Goal: Information Seeking & Learning: Check status

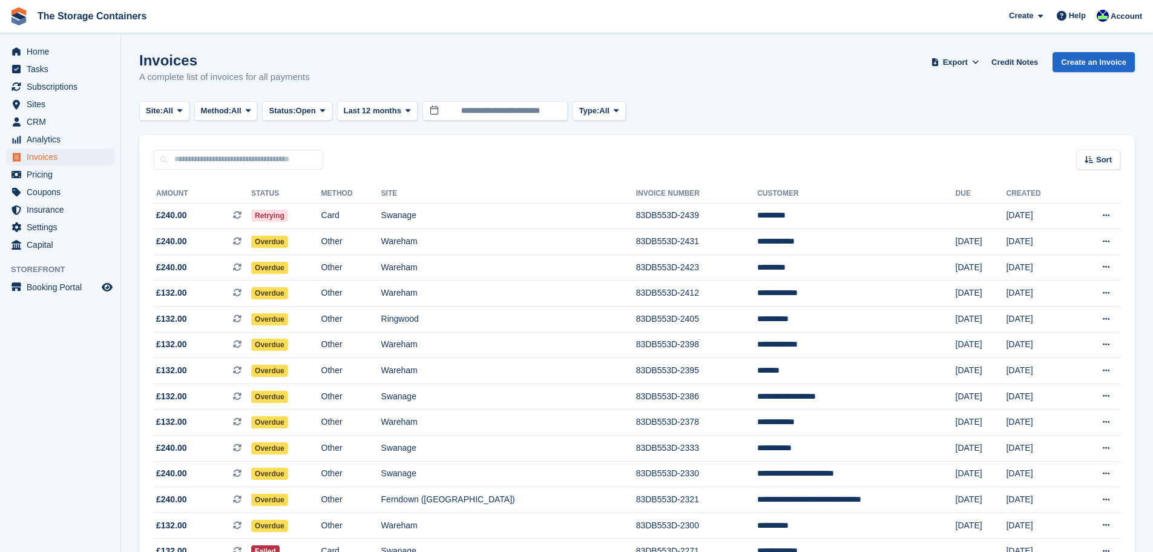
scroll to position [202, 0]
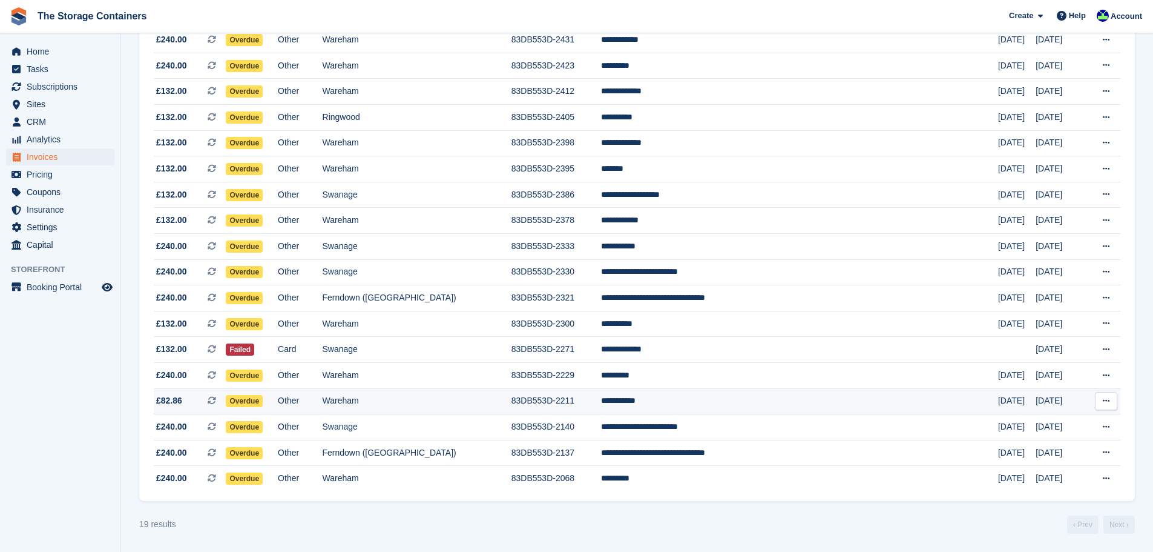
click at [512, 410] on td "Wareham" at bounding box center [417, 401] width 189 height 26
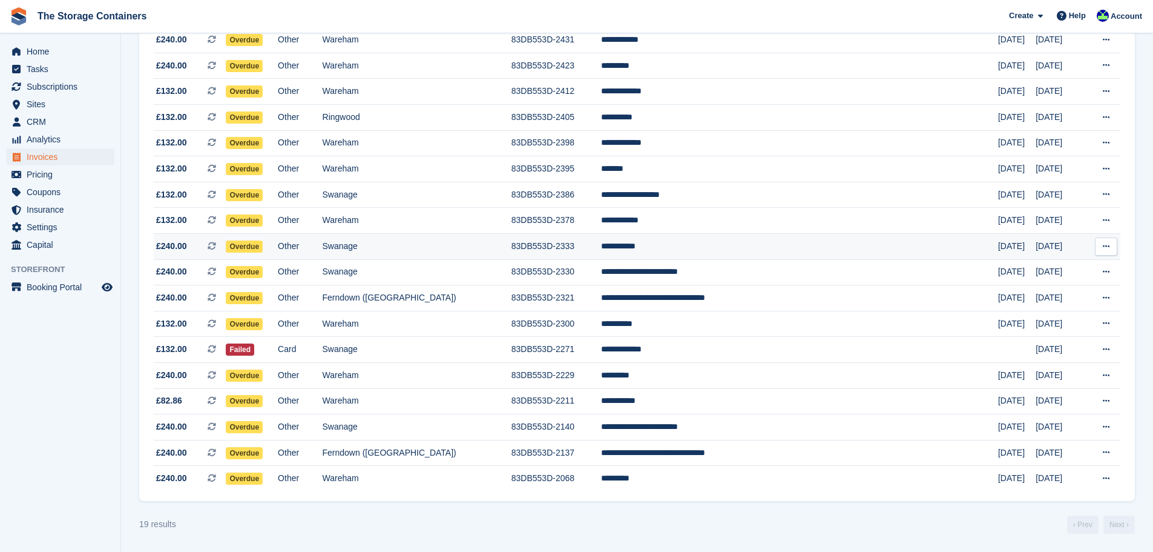
click at [468, 249] on td "Swanage" at bounding box center [417, 247] width 189 height 26
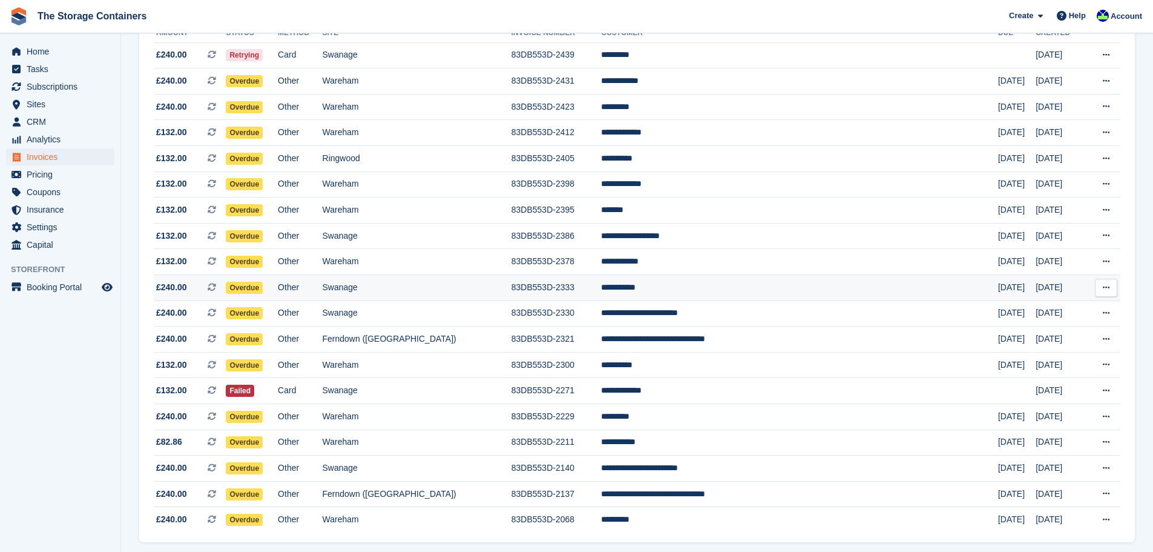
scroll to position [141, 0]
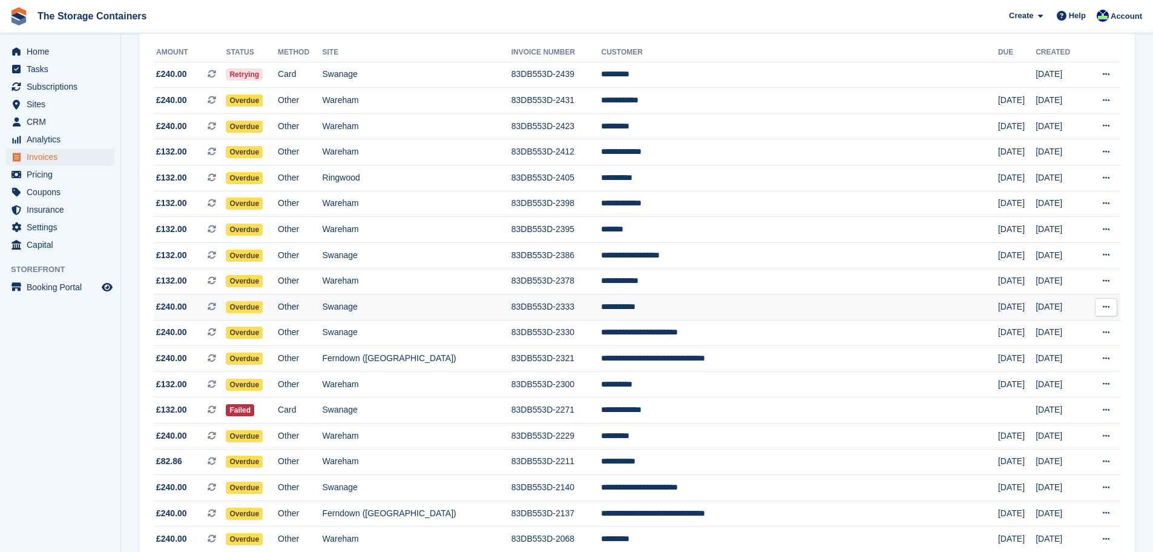
click at [496, 240] on td "Wareham" at bounding box center [417, 230] width 189 height 26
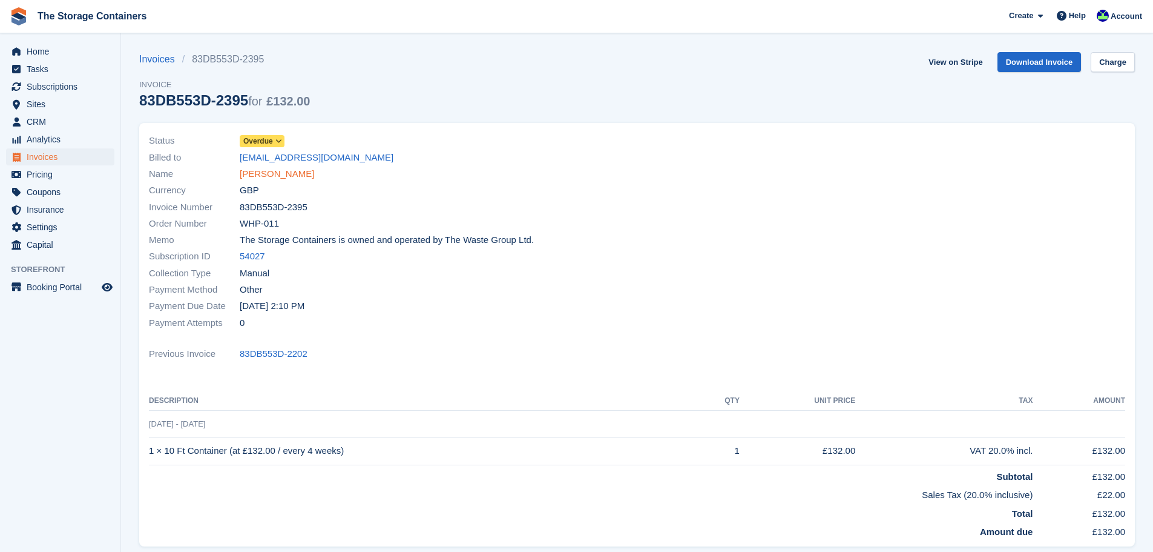
click at [263, 170] on link "Eva Fox" at bounding box center [277, 174] width 74 height 14
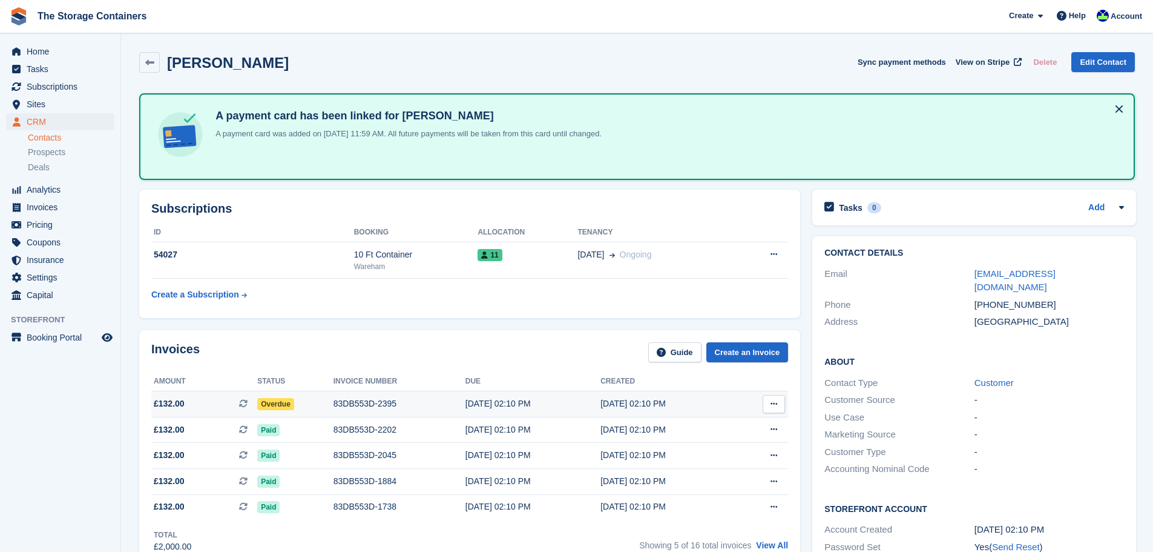
click at [529, 404] on div "[DATE] 02:10 PM" at bounding box center [533, 403] width 135 height 13
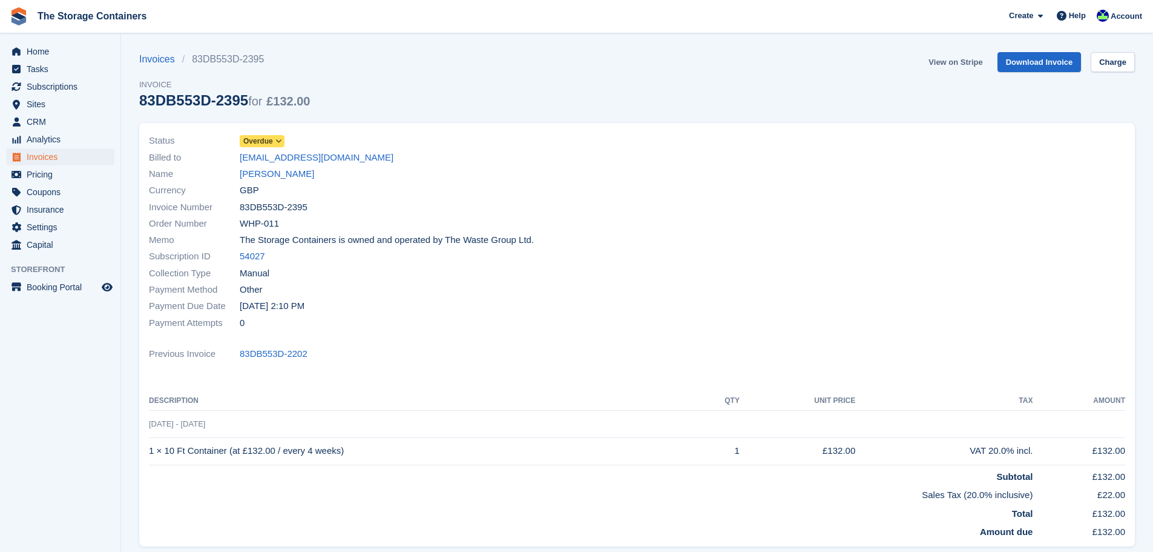
click at [966, 64] on link "View on Stripe" at bounding box center [956, 62] width 64 height 20
click at [268, 170] on link "Eva Fox" at bounding box center [277, 174] width 74 height 14
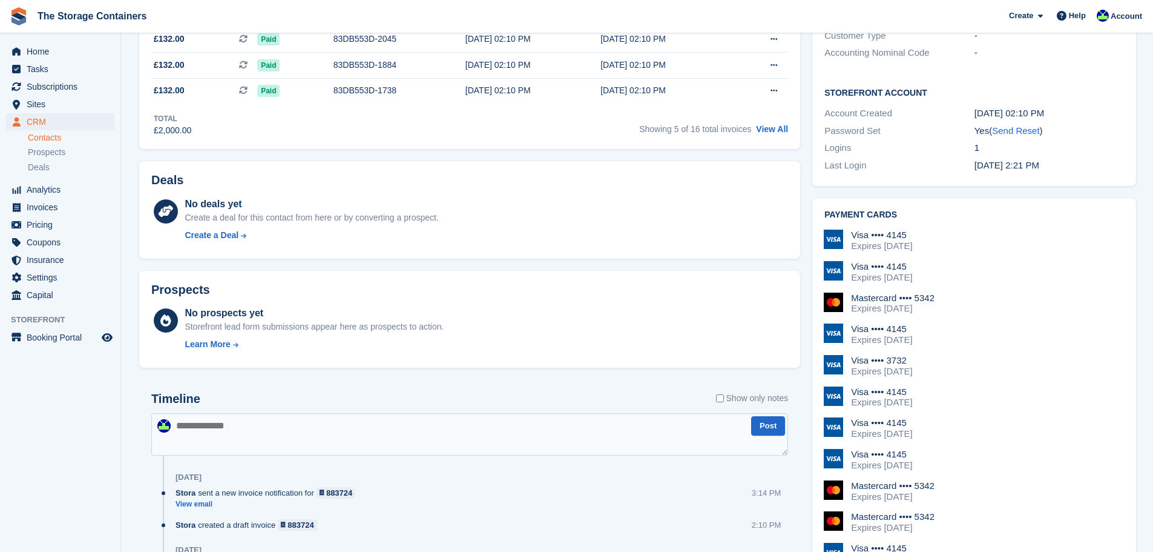
scroll to position [666, 0]
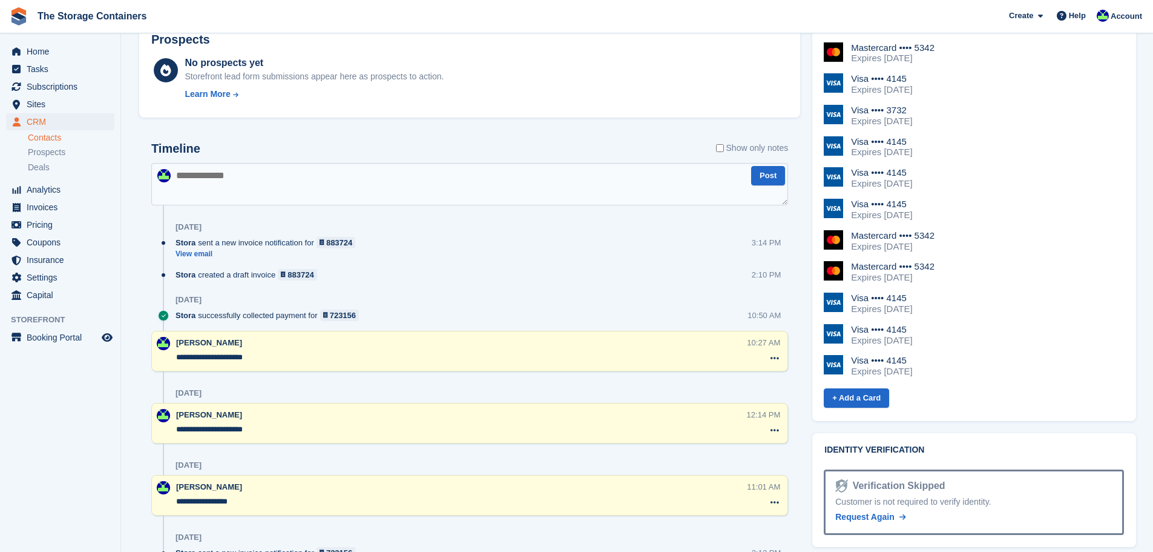
drag, startPoint x: 265, startPoint y: 180, endPoint x: 344, endPoint y: 179, distance: 79.9
click at [265, 180] on textarea at bounding box center [469, 184] width 637 height 42
type textarea "**********"
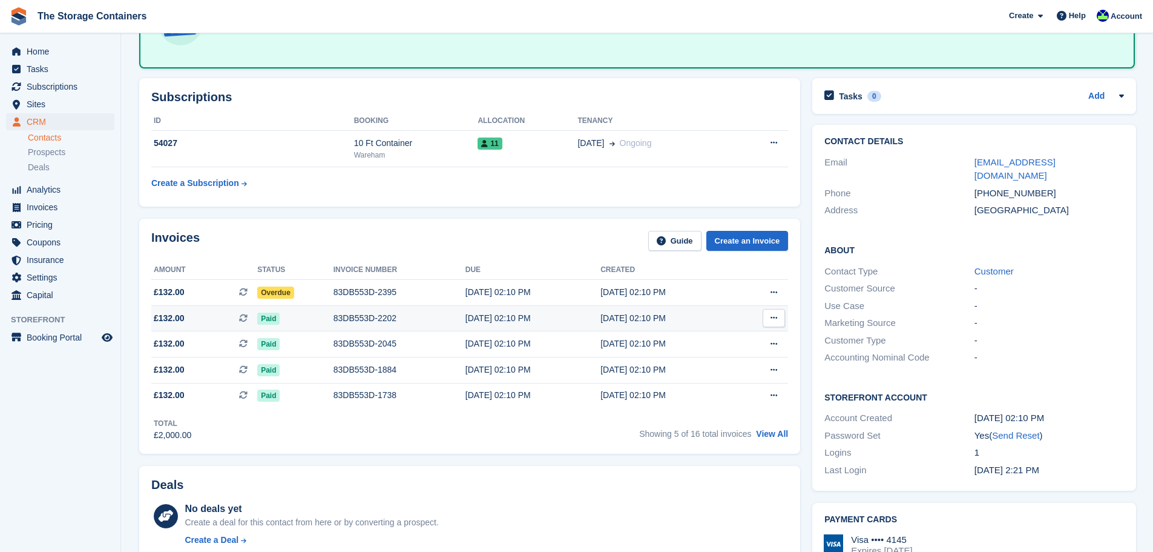
scroll to position [0, 0]
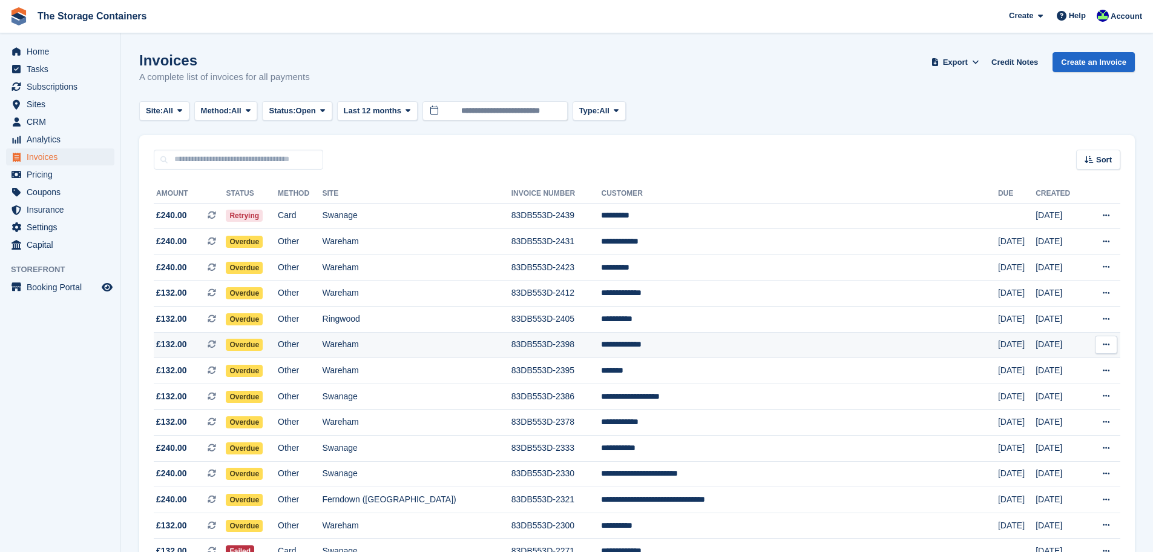
click at [512, 348] on td "Wareham" at bounding box center [417, 345] width 189 height 26
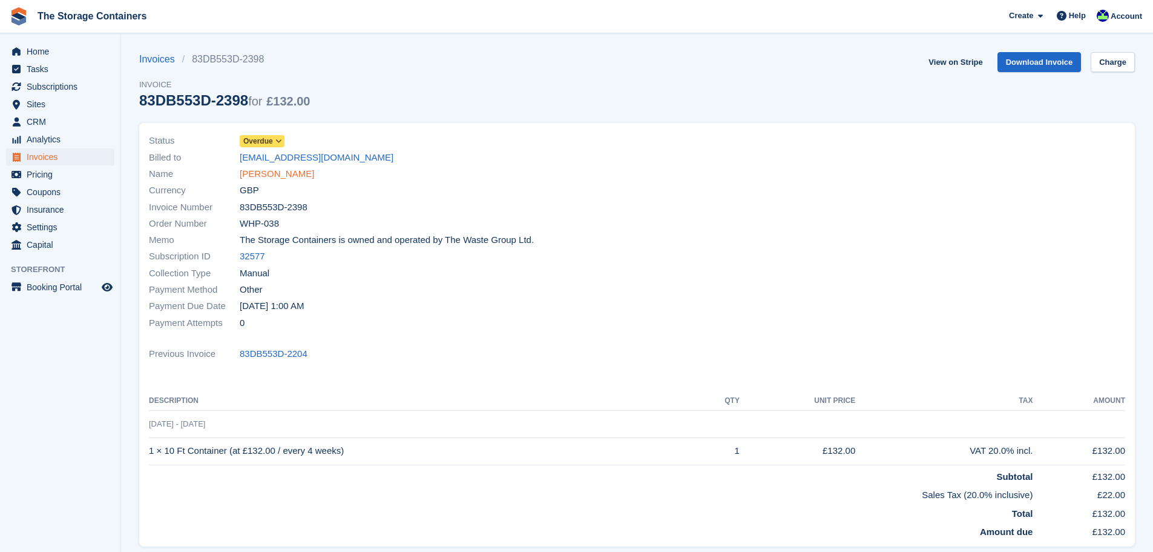
click at [277, 178] on link "[PERSON_NAME]" at bounding box center [277, 174] width 74 height 14
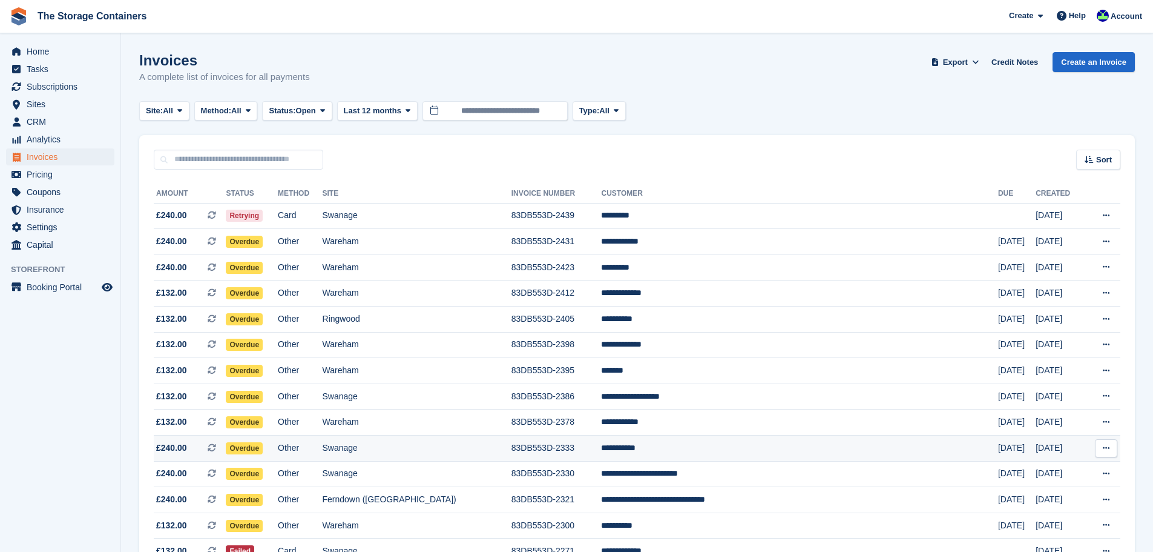
scroll to position [202, 0]
